Goal: Transaction & Acquisition: Purchase product/service

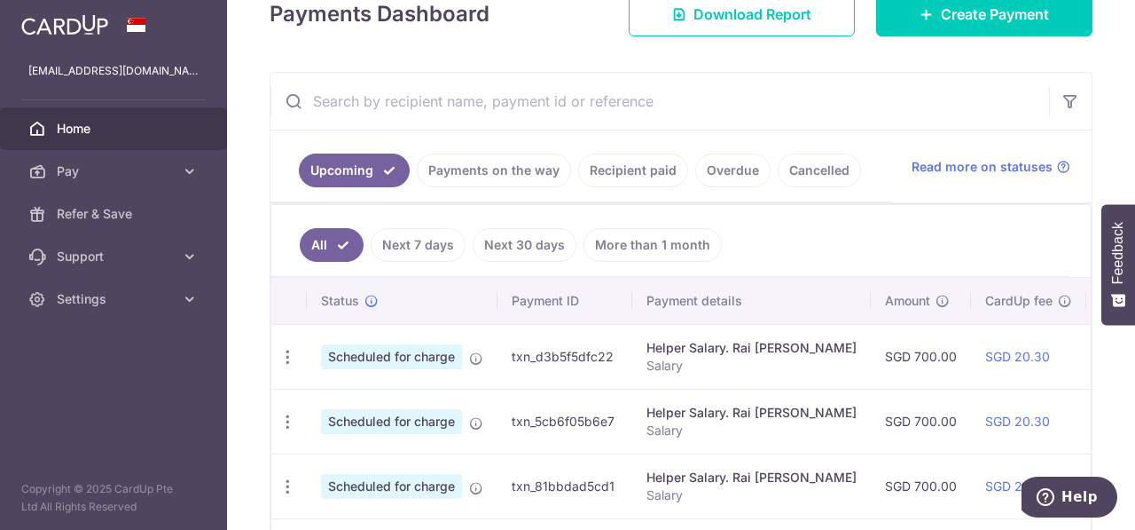
scroll to position [355, 0]
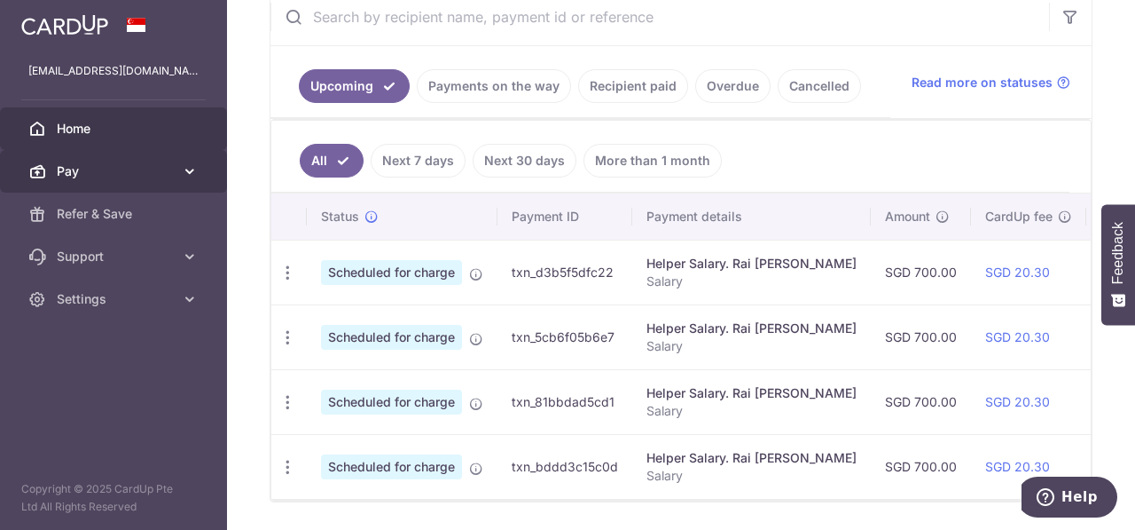
click at [188, 167] on icon at bounding box center [190, 171] width 18 height 18
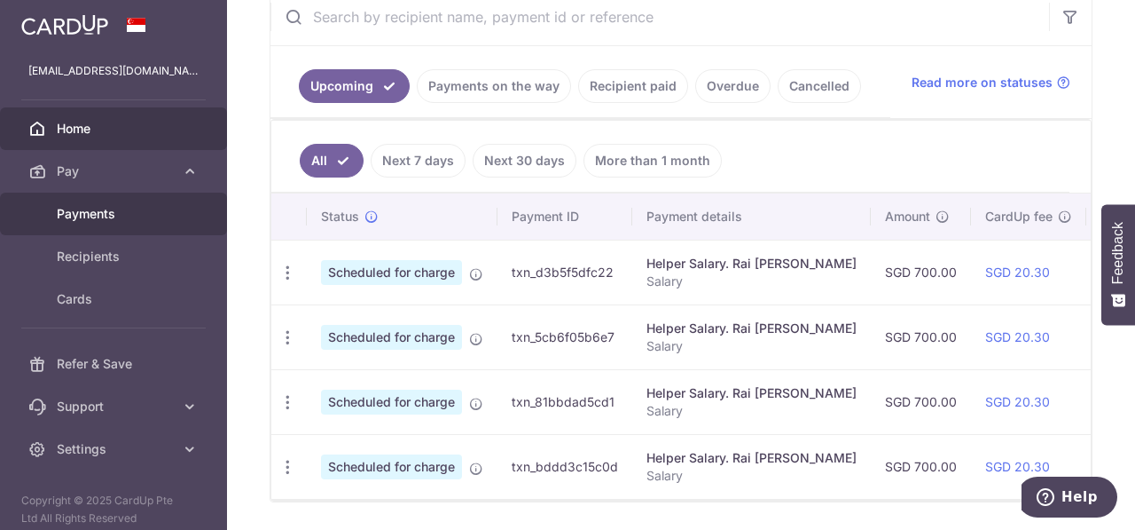
click at [167, 200] on link "Payments" at bounding box center [113, 213] width 227 height 43
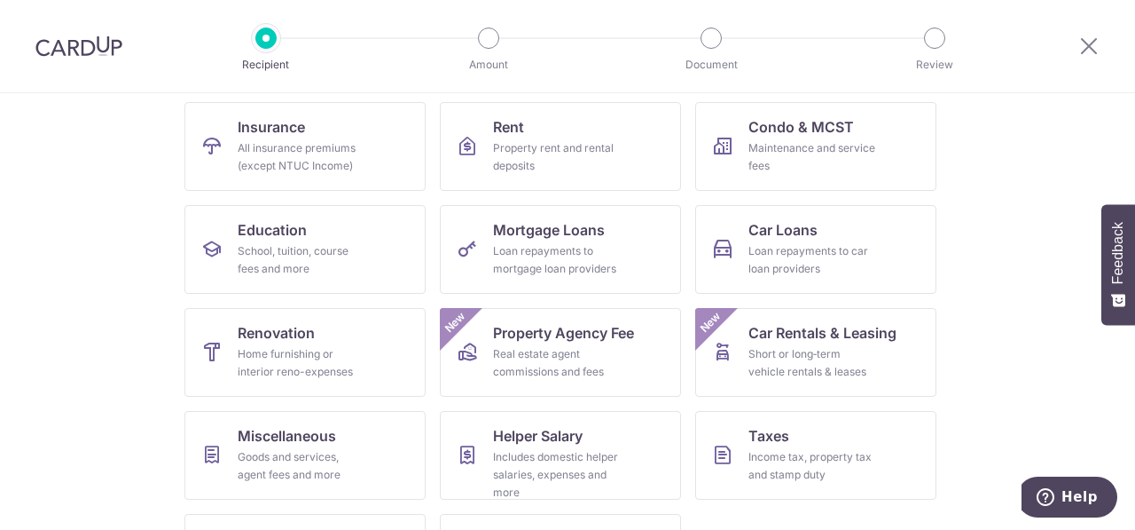
scroll to position [263, 0]
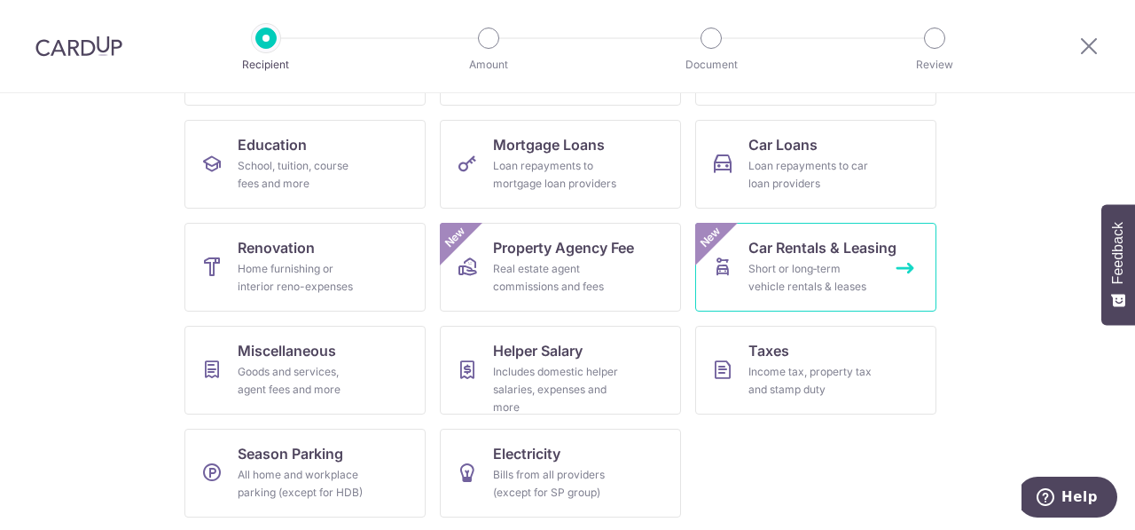
click at [758, 260] on div "Short or long‑term vehicle rentals & leases" at bounding box center [813, 277] width 128 height 35
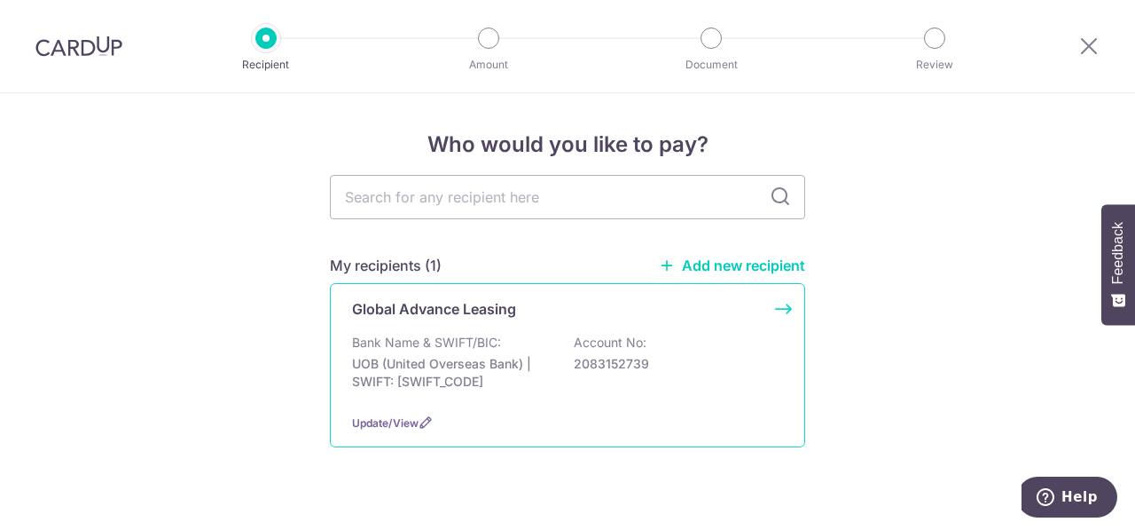
click at [477, 382] on p "UOB (United Overseas Bank) | SWIFT: UOVBSGSGXXX" at bounding box center [451, 372] width 199 height 35
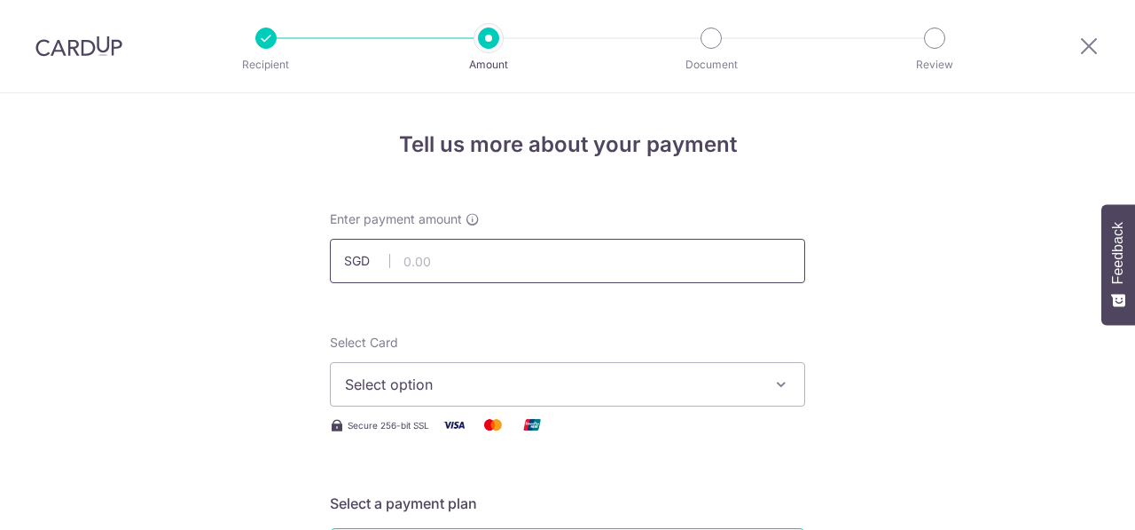
drag, startPoint x: 0, startPoint y: 0, endPoint x: 546, endPoint y: 263, distance: 606.2
click at [546, 263] on input "text" at bounding box center [567, 261] width 475 height 44
click at [640, 257] on input "text" at bounding box center [567, 261] width 475 height 44
type input "414.20"
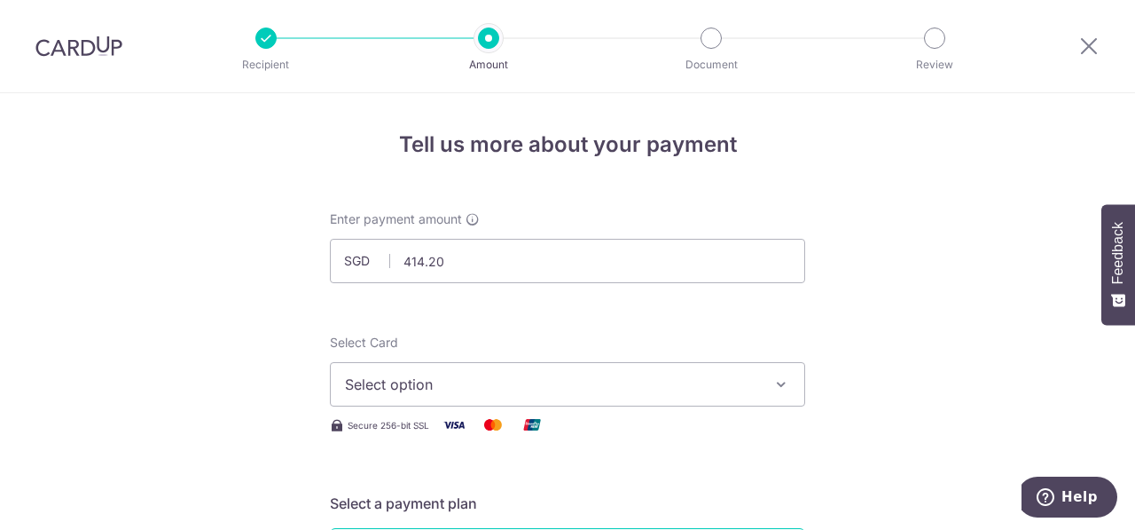
click at [779, 221] on div "Enter payment amount SGD 414.20 414.20" at bounding box center [567, 246] width 475 height 73
click at [665, 369] on button "Select option" at bounding box center [567, 384] width 475 height 44
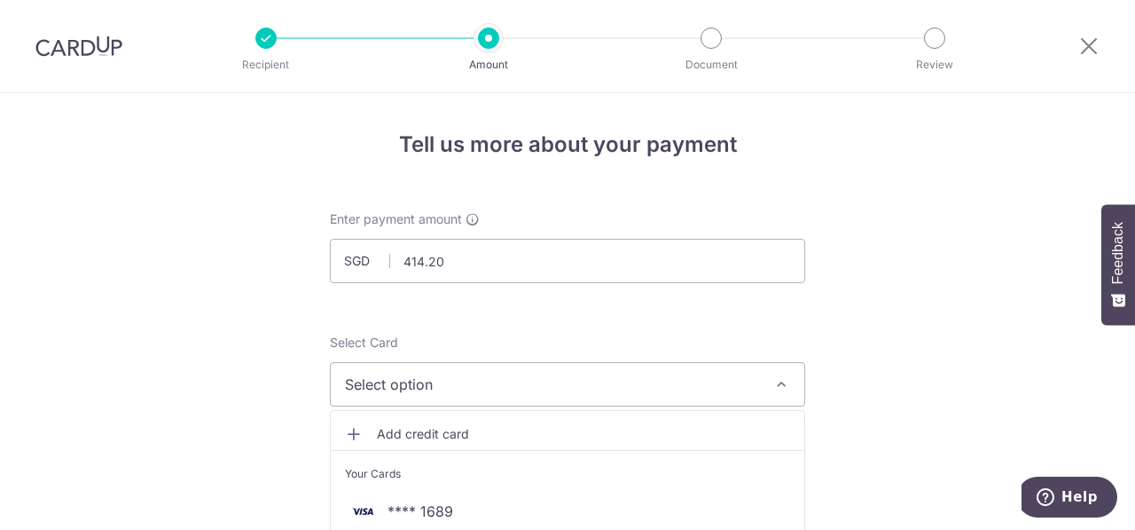
scroll to position [89, 0]
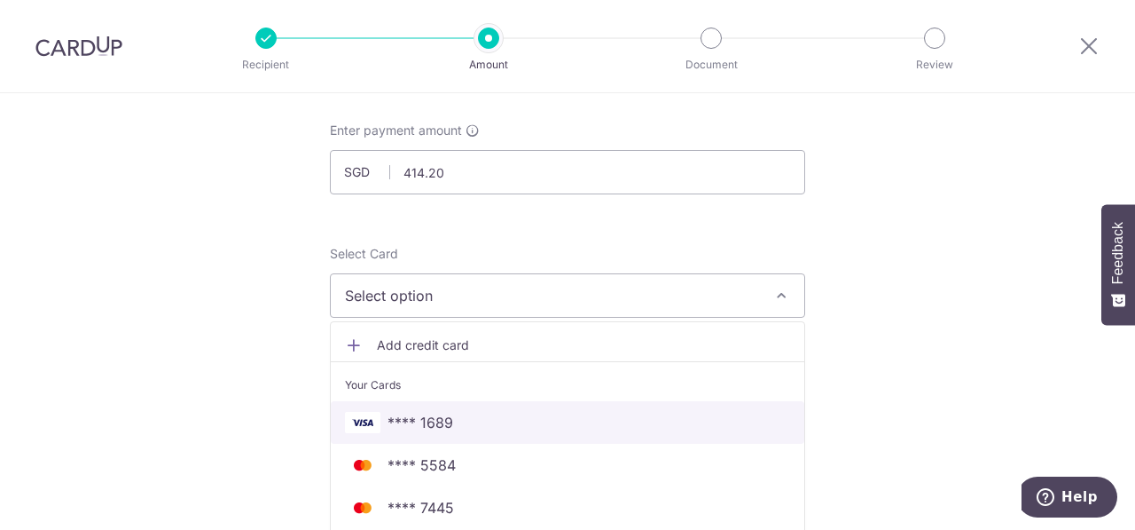
click at [630, 407] on link "**** 1689" at bounding box center [568, 422] width 474 height 43
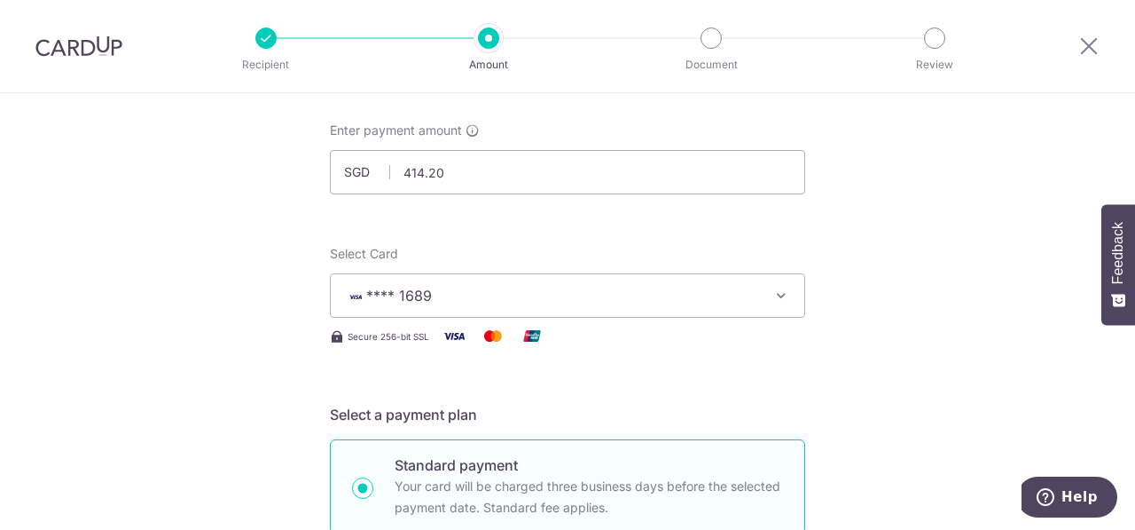
scroll to position [266, 0]
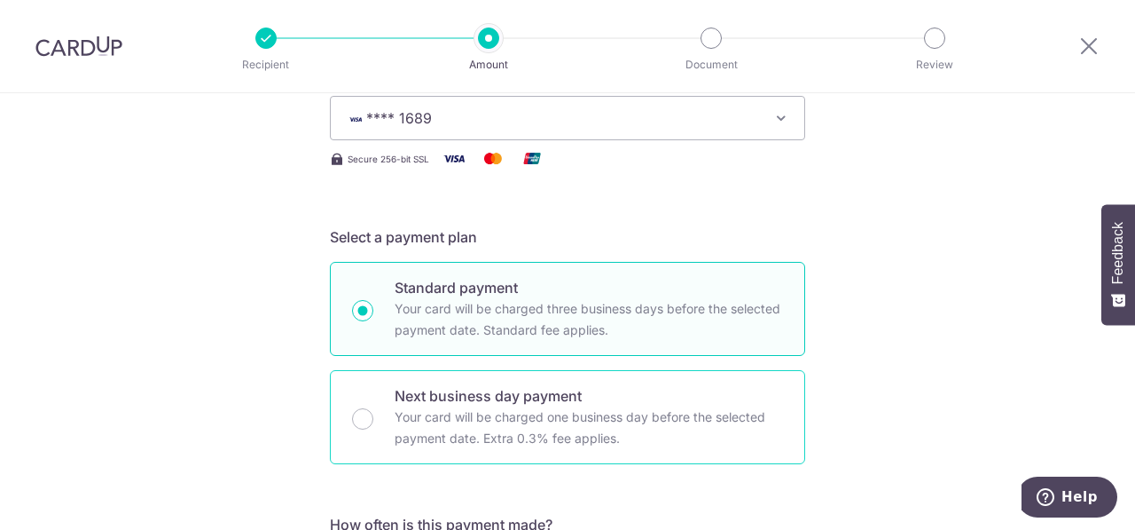
click at [369, 412] on div "Next business day payment Your card will be charged one business day before the…" at bounding box center [567, 417] width 475 height 94
radio input "false"
radio input "true"
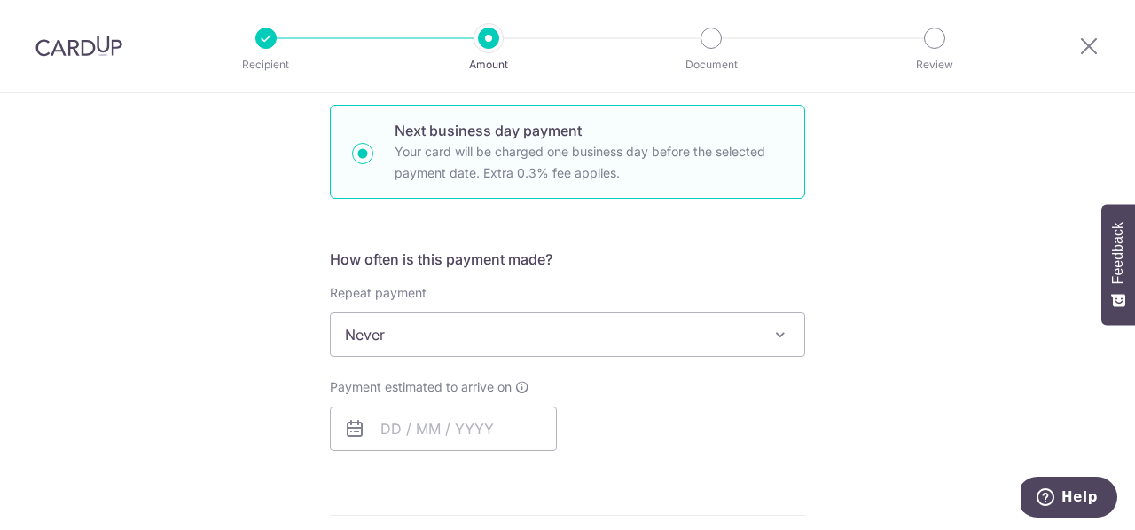
scroll to position [532, 0]
click at [394, 408] on input "text" at bounding box center [443, 427] width 227 height 44
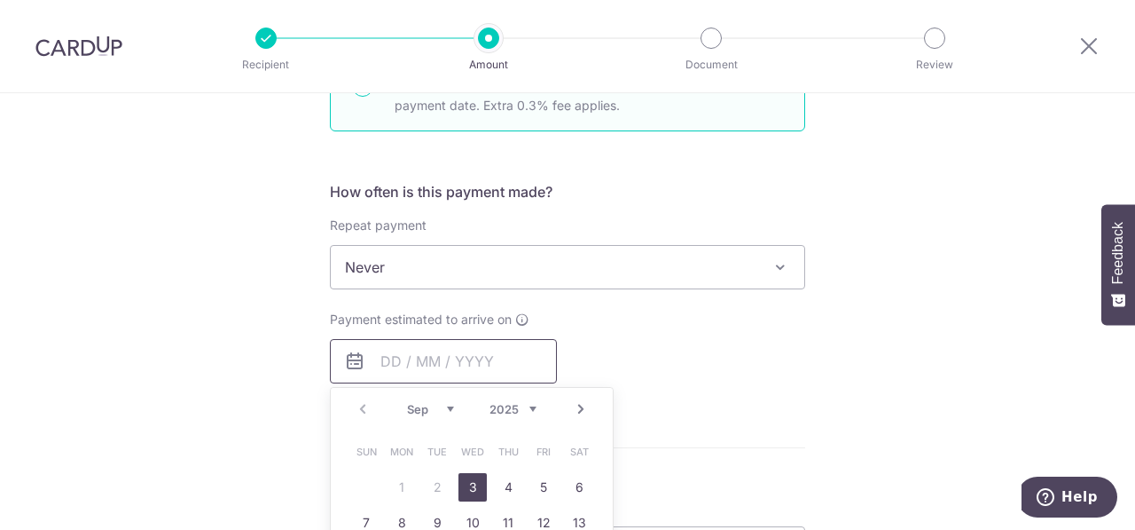
scroll to position [710, 0]
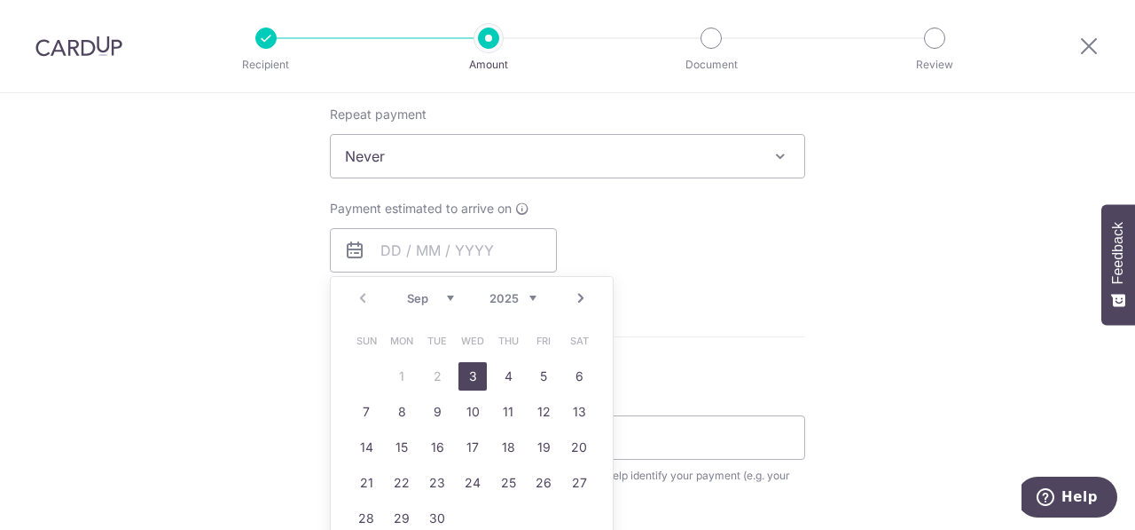
click at [470, 372] on link "3" at bounding box center [473, 376] width 28 height 28
type input "[DATE]"
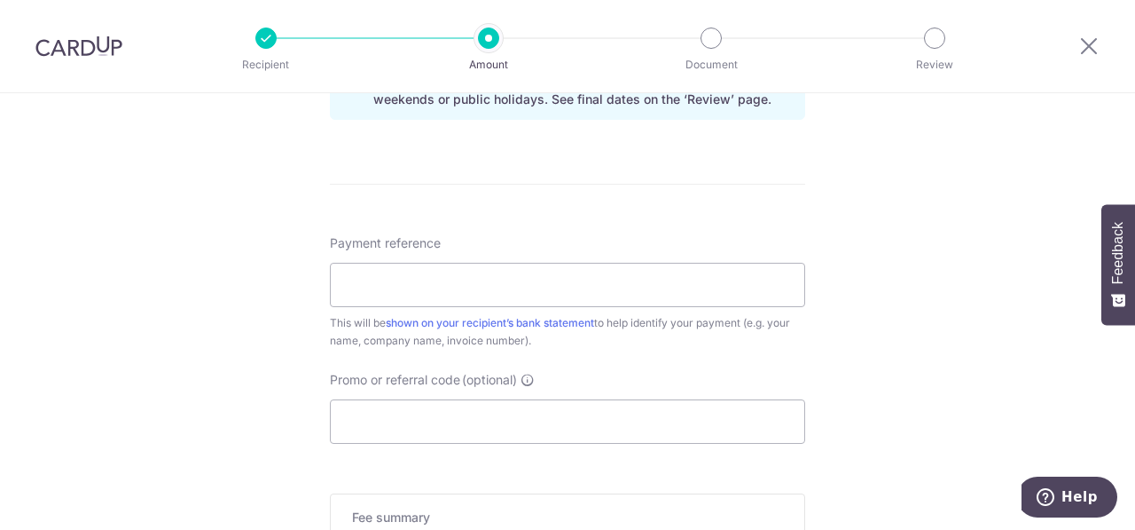
scroll to position [976, 0]
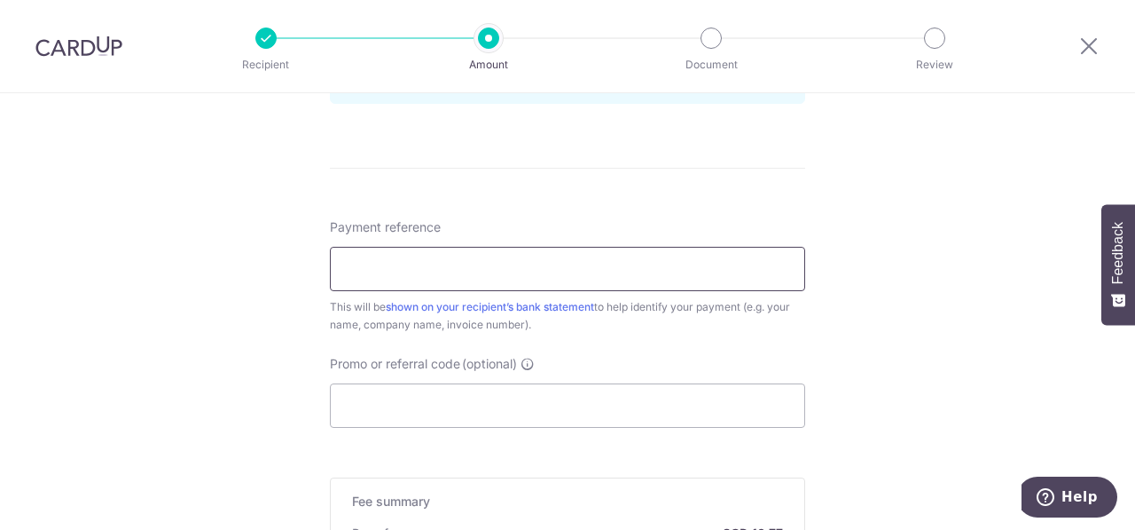
click at [502, 263] on input "Payment reference" at bounding box center [567, 269] width 475 height 44
paste input "INV-25260192"
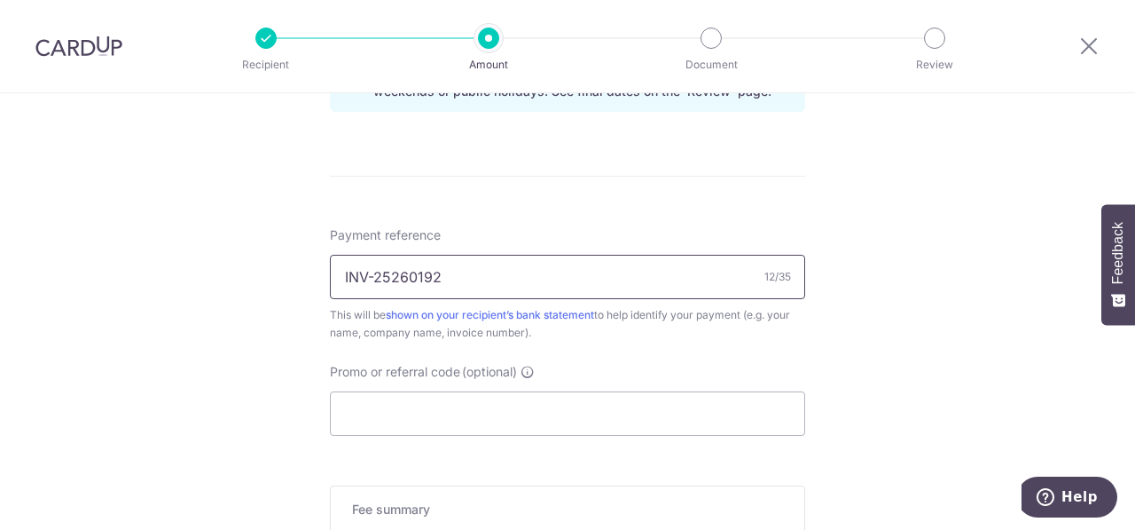
scroll to position [1322, 0]
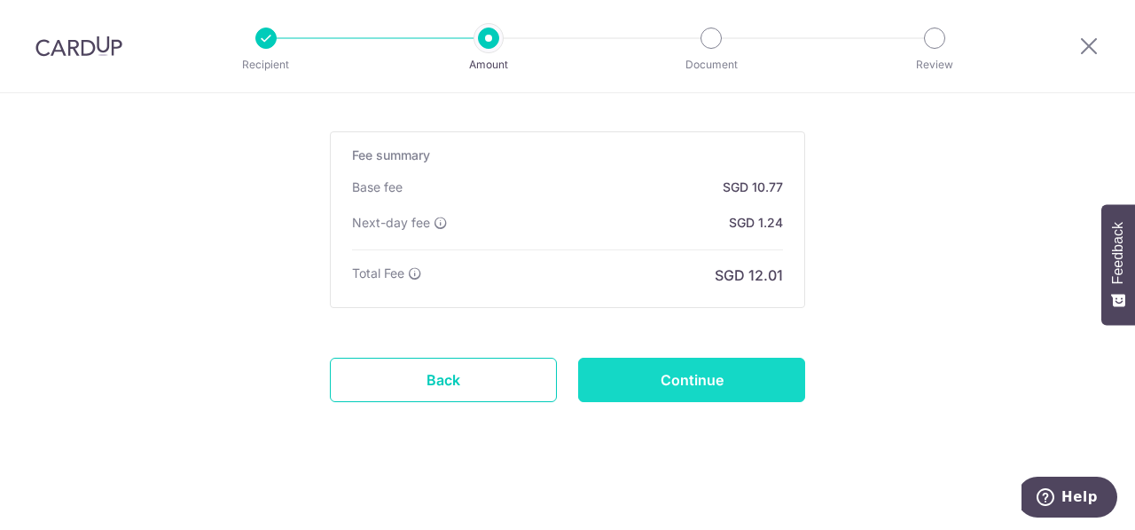
type input "INV-25260192"
click at [723, 373] on input "Continue" at bounding box center [691, 379] width 227 height 44
type input "Create Schedule"
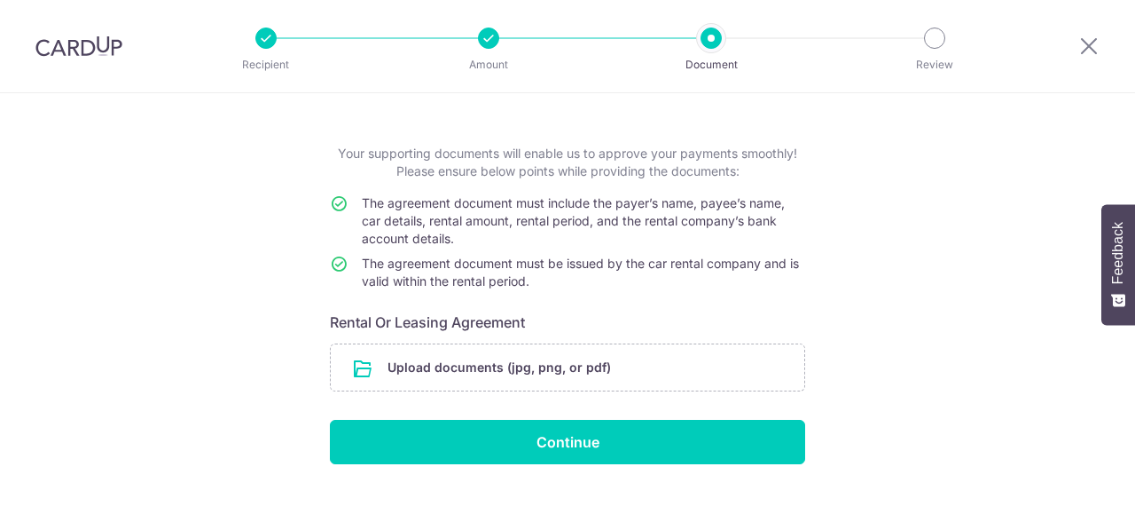
scroll to position [82, 0]
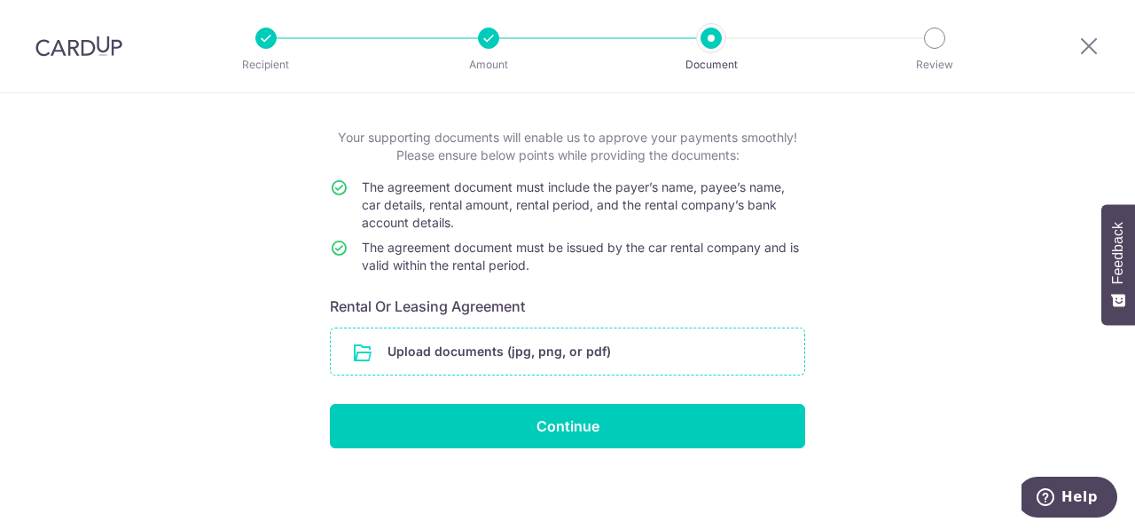
click at [495, 348] on input "file" at bounding box center [568, 351] width 474 height 46
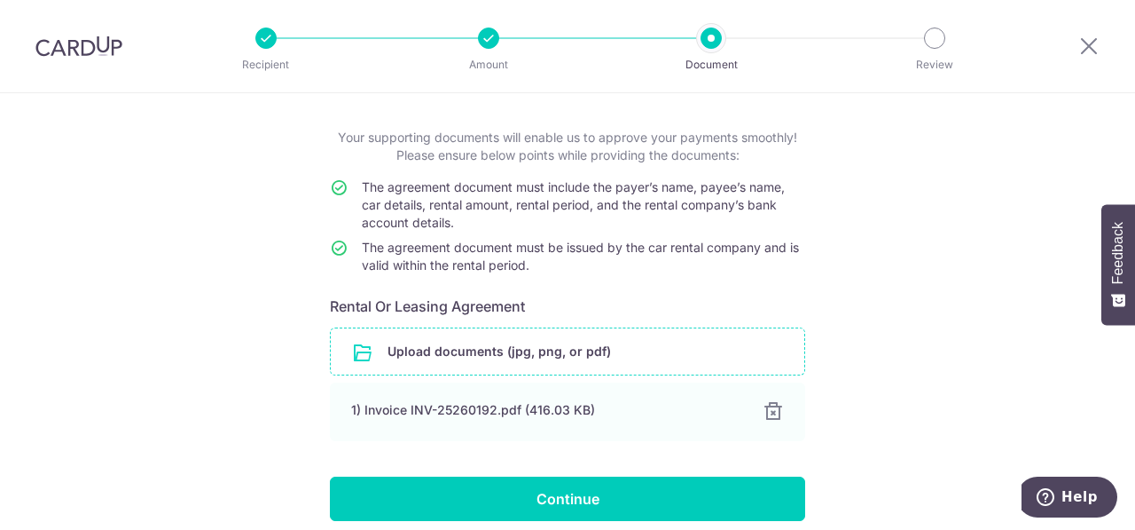
scroll to position [154, 0]
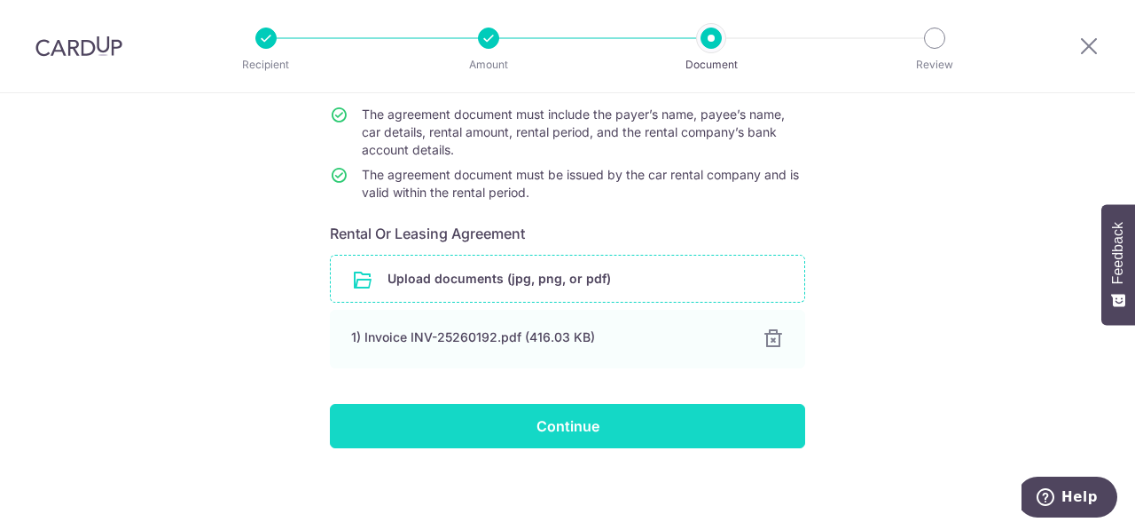
click at [742, 412] on input "Continue" at bounding box center [567, 426] width 475 height 44
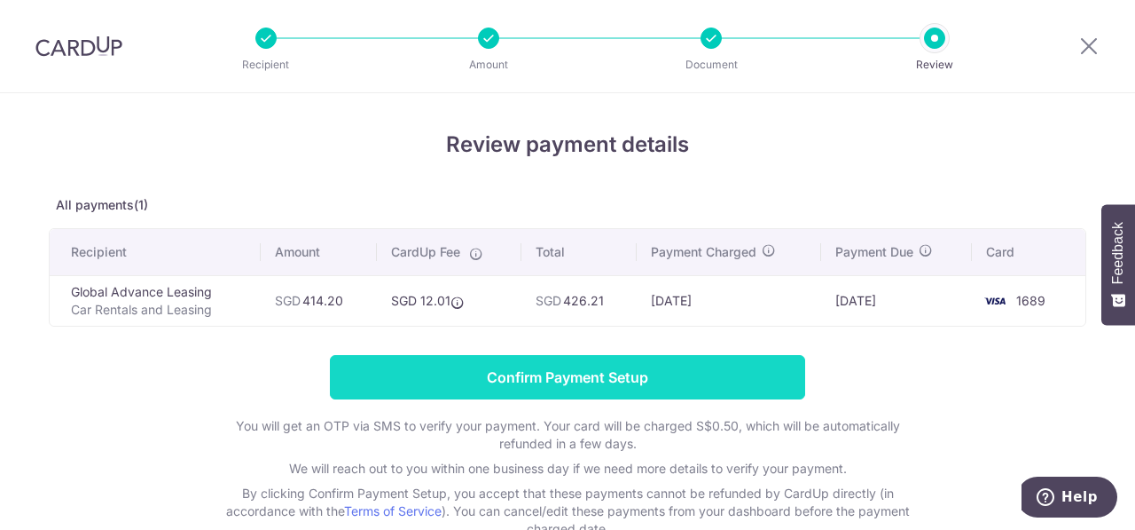
click at [729, 389] on input "Confirm Payment Setup" at bounding box center [567, 377] width 475 height 44
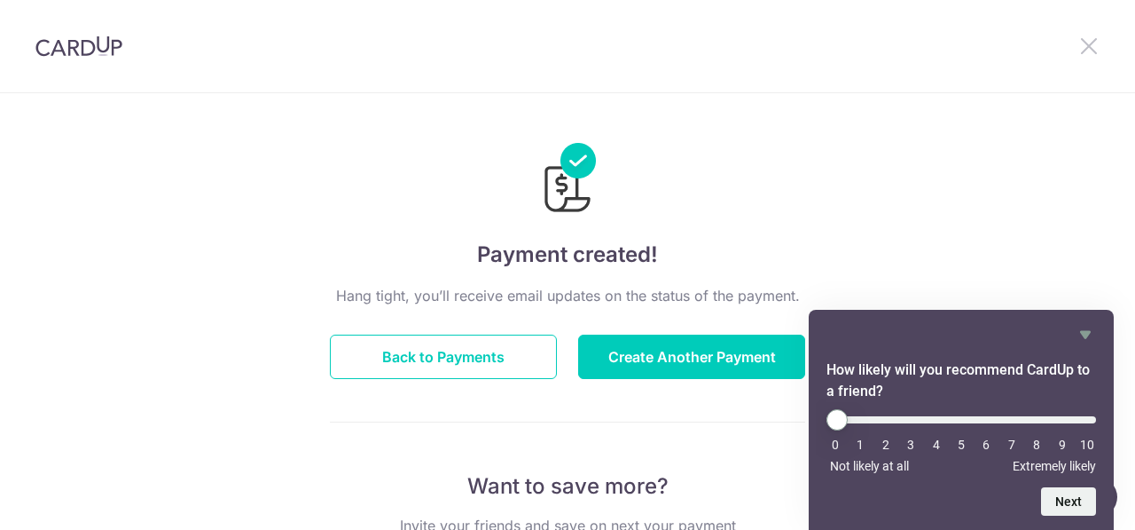
click at [1087, 50] on icon at bounding box center [1089, 46] width 21 height 22
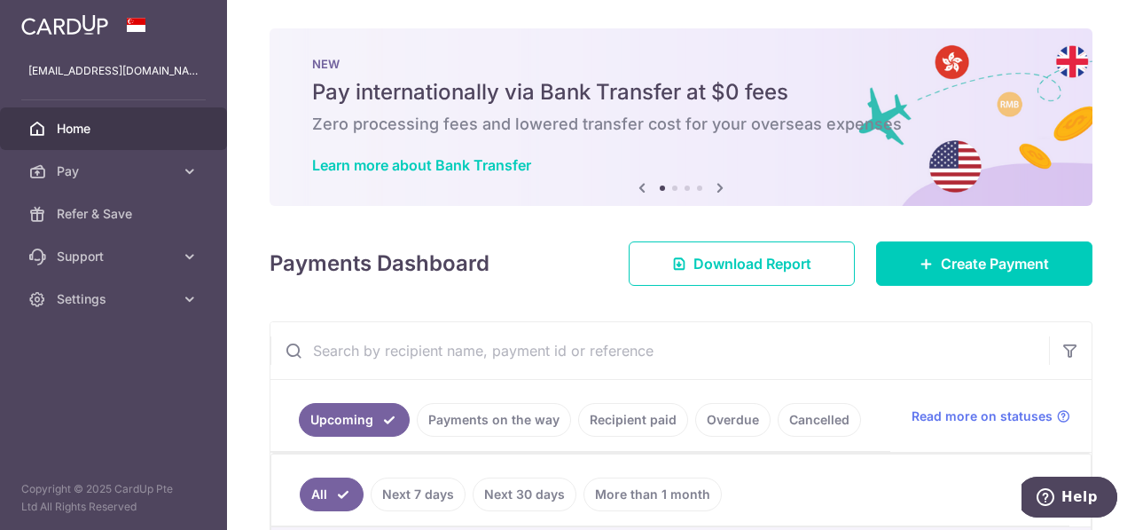
scroll to position [266, 0]
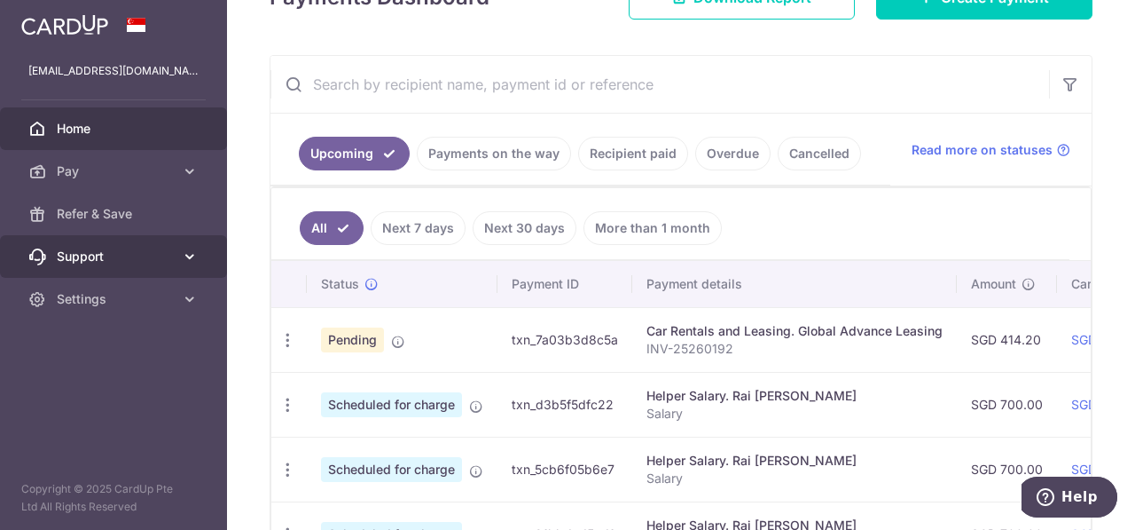
click at [129, 263] on span "Support" at bounding box center [115, 256] width 117 height 18
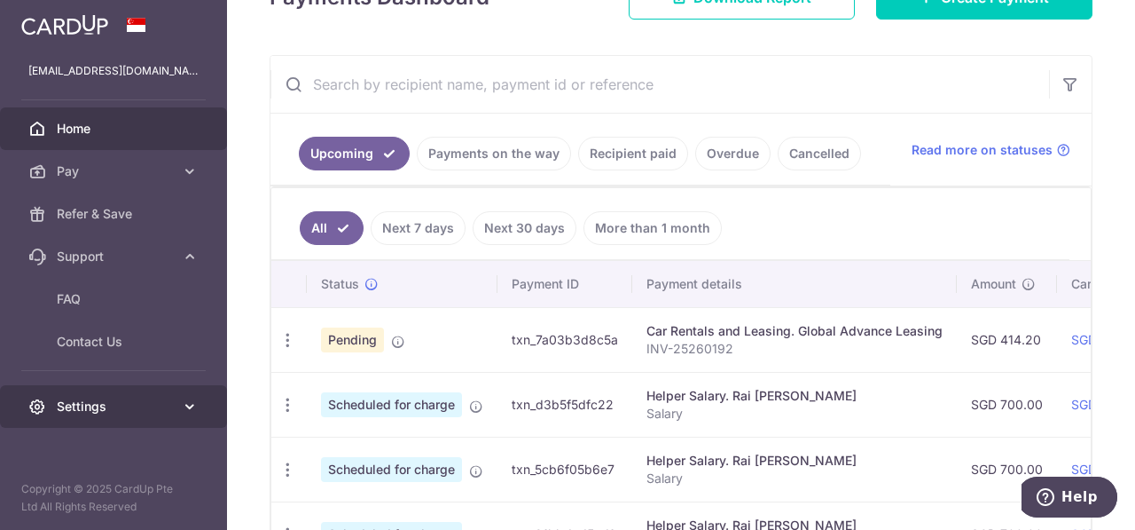
click at [113, 409] on span "Settings" at bounding box center [115, 406] width 117 height 18
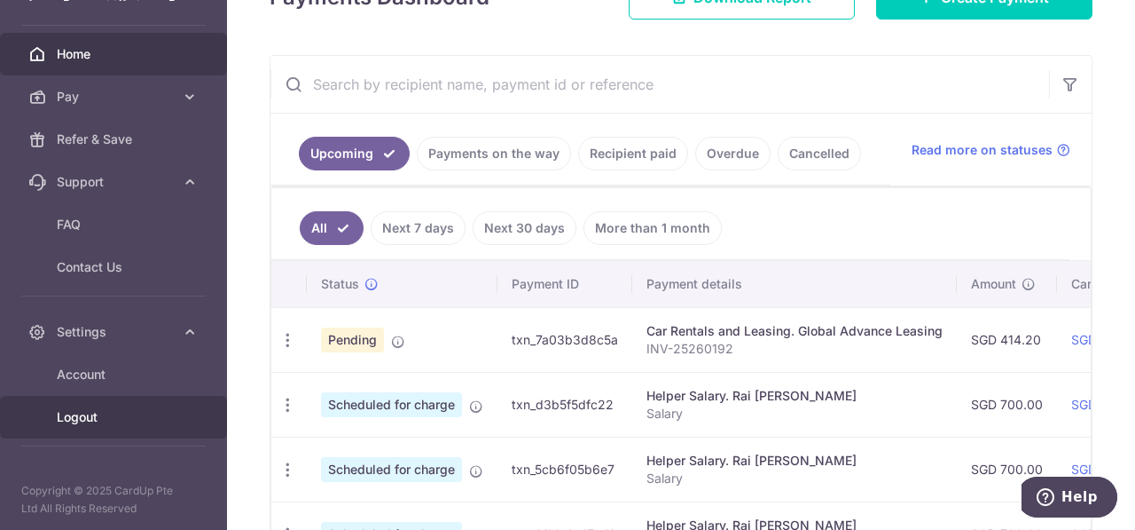
click at [113, 409] on span "Logout" at bounding box center [115, 417] width 117 height 18
